Goal: Navigation & Orientation: Go to known website

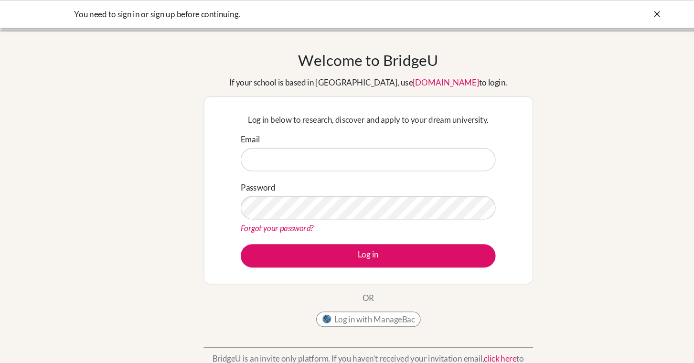
click at [621, 13] on icon at bounding box center [620, 14] width 10 height 10
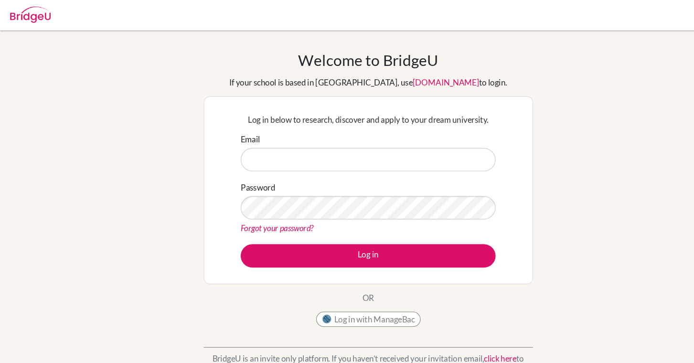
click at [36, 17] on img at bounding box center [29, 13] width 38 height 15
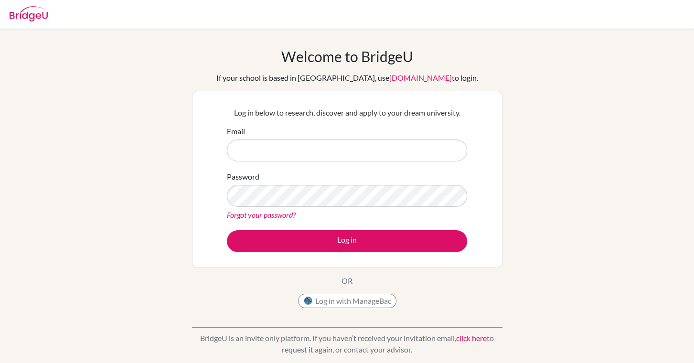
click at [39, 18] on img at bounding box center [29, 13] width 38 height 15
click at [227, 230] on button "Log in" at bounding box center [347, 241] width 240 height 22
type input "202435@twa.edu.sa"
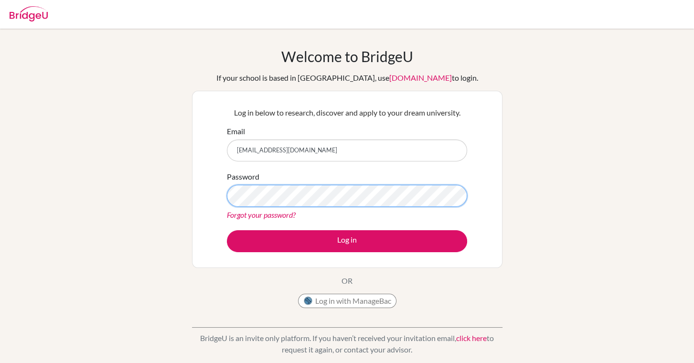
click at [227, 230] on button "Log in" at bounding box center [347, 241] width 240 height 22
